Goal: Transaction & Acquisition: Purchase product/service

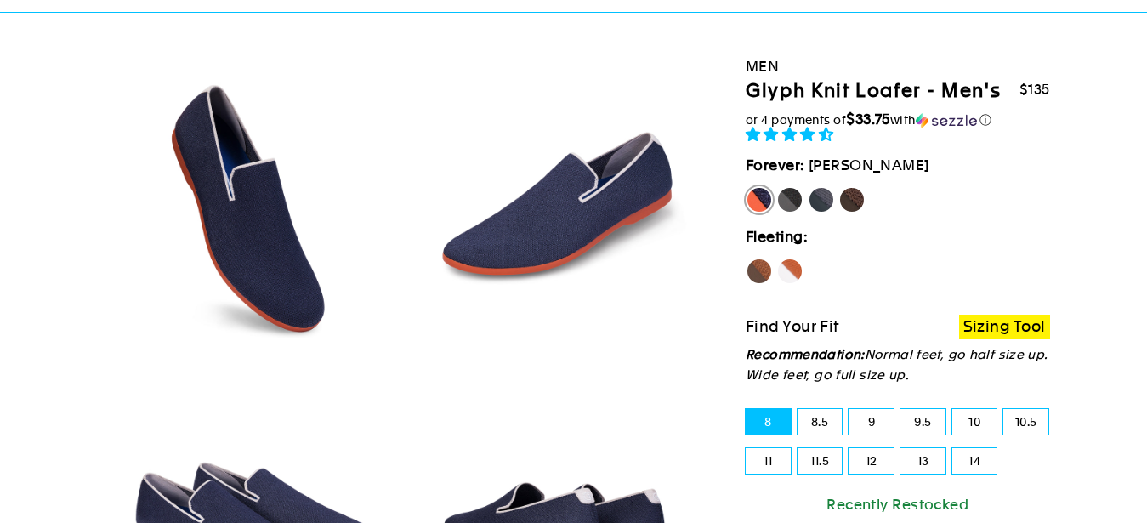
click at [822, 206] on label "Rhino" at bounding box center [821, 199] width 27 height 27
click at [809, 187] on input "Rhino" at bounding box center [808, 186] width 1 height 1
radio input "true"
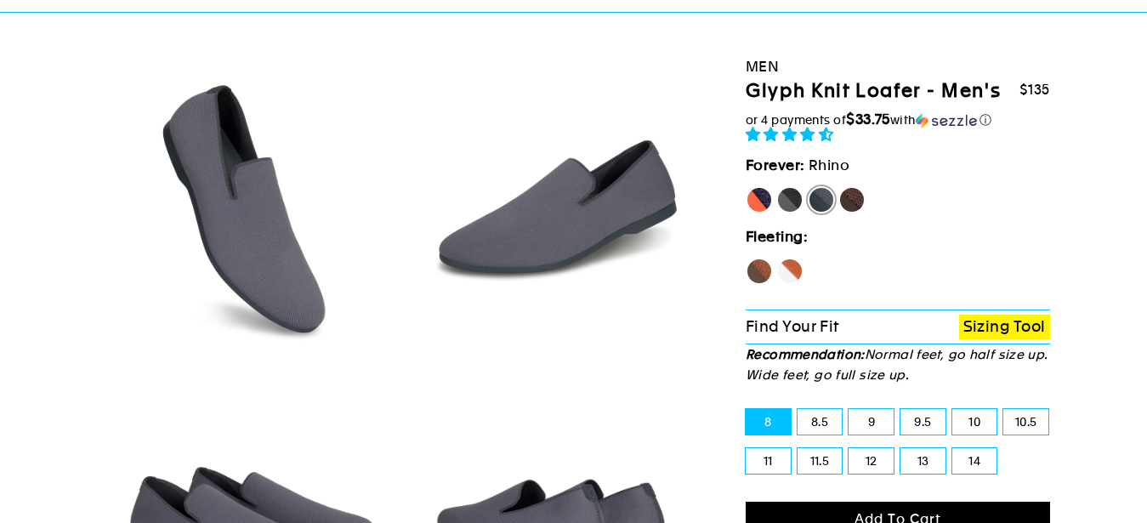
scroll to position [87, 0]
select select "highest-rating"
click at [793, 205] on label "Panther" at bounding box center [789, 199] width 27 height 27
click at [777, 187] on input "Panther" at bounding box center [776, 186] width 1 height 1
radio input "true"
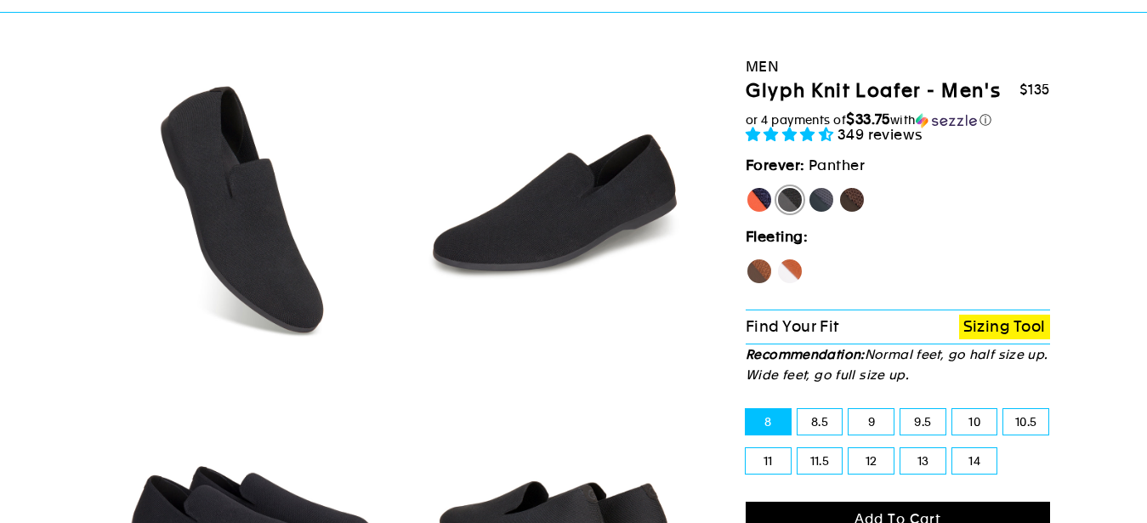
click at [862, 196] on label "Mustang" at bounding box center [852, 199] width 27 height 27
click at [839, 187] on input "Mustang" at bounding box center [839, 186] width 1 height 1
radio input "true"
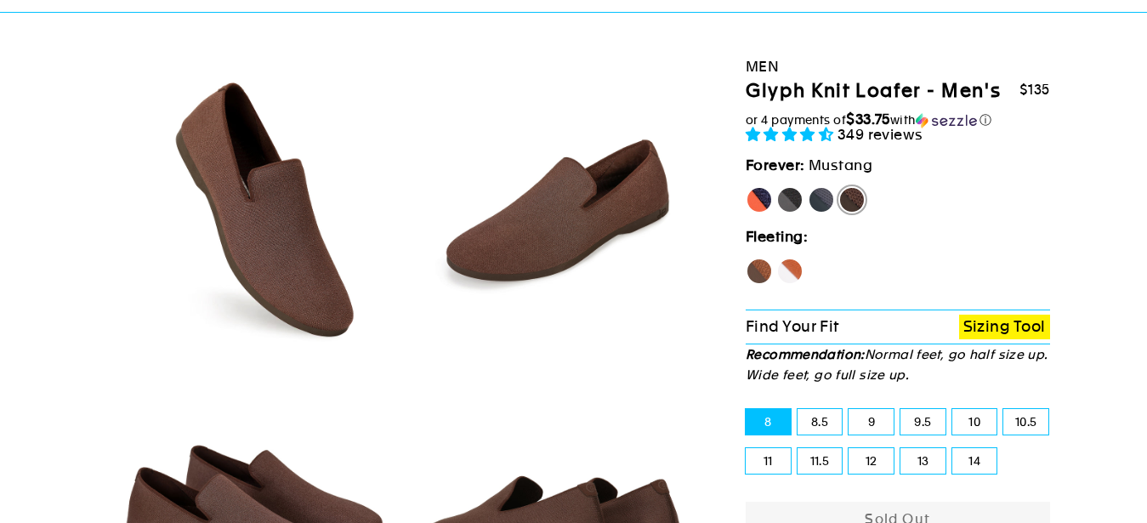
click at [793, 199] on label "Panther" at bounding box center [789, 199] width 27 height 27
click at [777, 187] on input "Panther" at bounding box center [776, 186] width 1 height 1
radio input "true"
